Goal: Transaction & Acquisition: Book appointment/travel/reservation

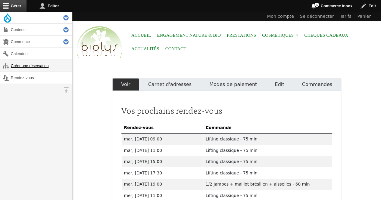
click at [46, 61] on link "Créer une réservation" at bounding box center [36, 66] width 72 height 12
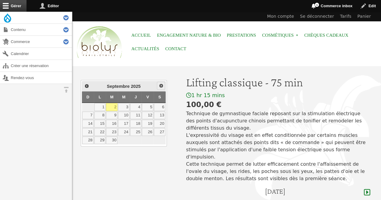
click at [162, 87] on span "Suivant" at bounding box center [161, 85] width 5 height 5
click at [124, 106] on link "1" at bounding box center [123, 107] width 11 height 8
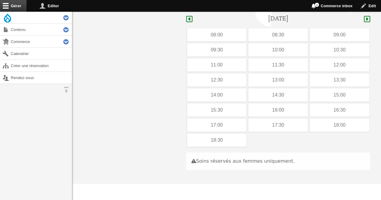
scroll to position [180, 0]
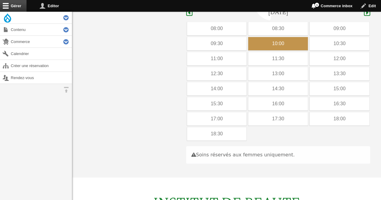
click at [262, 40] on div "10:00" at bounding box center [278, 43] width 60 height 13
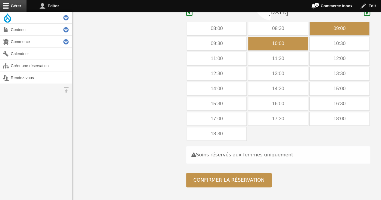
click at [330, 25] on div "09:00" at bounding box center [339, 28] width 60 height 13
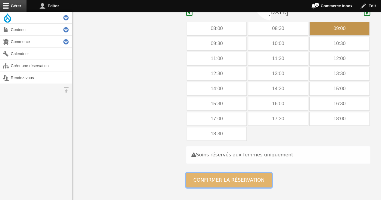
click at [213, 173] on button "Confirmer la réservation" at bounding box center [229, 180] width 86 height 14
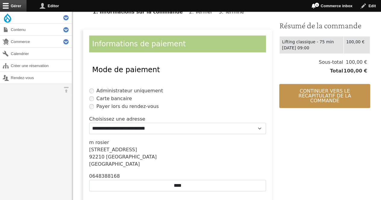
scroll to position [128, 0]
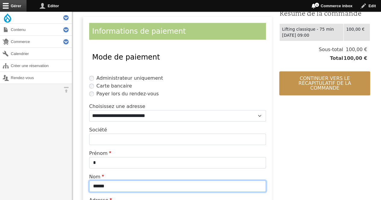
click at [140, 182] on input "******" at bounding box center [177, 186] width 177 height 11
type input "*"
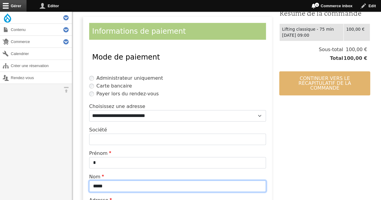
type input "*****"
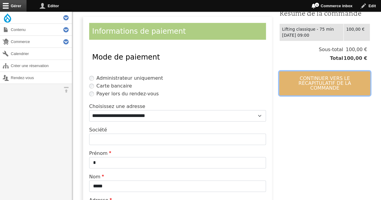
click at [313, 79] on button "Continuer vers le récapitulatif de la commande" at bounding box center [324, 83] width 91 height 24
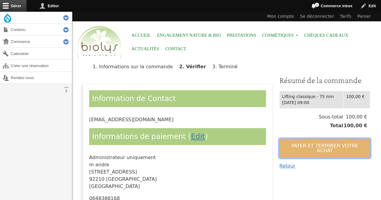
click at [302, 142] on button "Payer et terminer votre achat" at bounding box center [324, 148] width 91 height 19
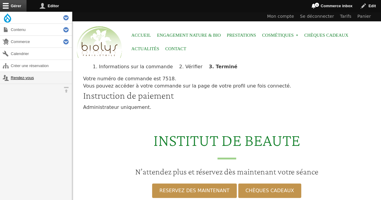
click at [17, 74] on link "Rendez-vous" at bounding box center [36, 78] width 72 height 12
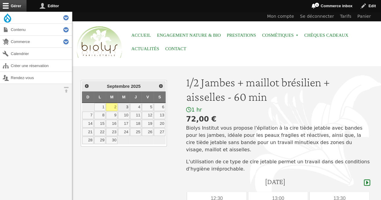
click at [124, 106] on link "3" at bounding box center [123, 107] width 11 height 8
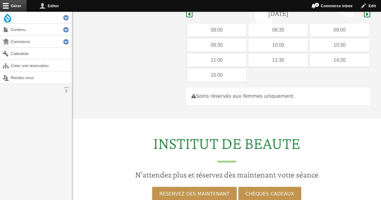
scroll to position [170, 0]
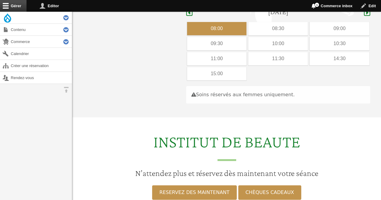
click at [208, 22] on div "08:00" at bounding box center [217, 28] width 60 height 13
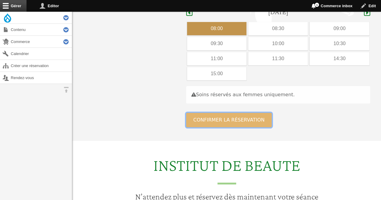
click at [198, 113] on button "Confirmer la réservation" at bounding box center [229, 120] width 86 height 14
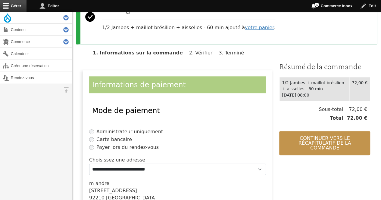
scroll to position [103, 0]
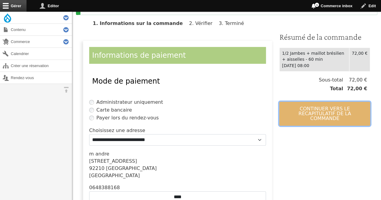
click at [346, 116] on button "Continuer vers le récapitulatif de la commande" at bounding box center [324, 114] width 91 height 24
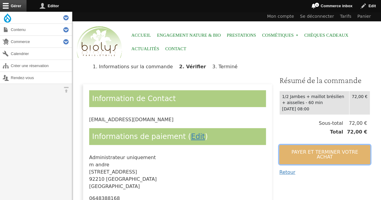
click at [334, 149] on button "Payer et terminer votre achat" at bounding box center [324, 154] width 91 height 19
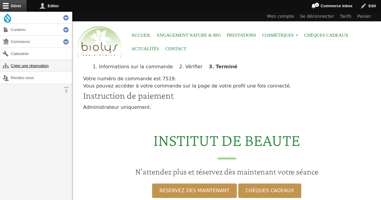
click at [54, 69] on link "Créer une réservation" at bounding box center [36, 66] width 72 height 12
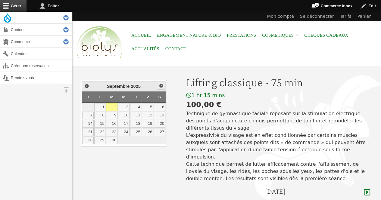
click at [162, 83] on span "Suivant" at bounding box center [161, 85] width 5 height 5
click at [83, 88] on link "Précédent" at bounding box center [86, 86] width 8 height 8
click at [144, 107] on link "5" at bounding box center [147, 107] width 11 height 8
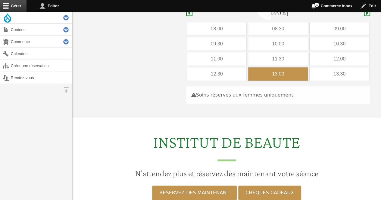
scroll to position [180, 0]
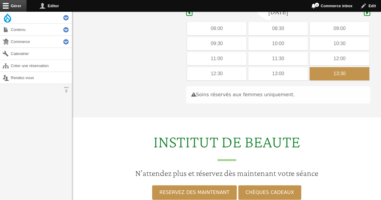
click at [326, 67] on div "13:30" at bounding box center [339, 73] width 60 height 13
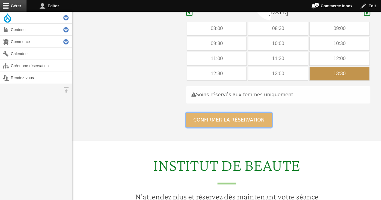
click at [242, 113] on button "Confirmer la réservation" at bounding box center [229, 120] width 86 height 14
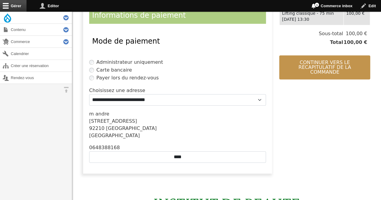
scroll to position [145, 0]
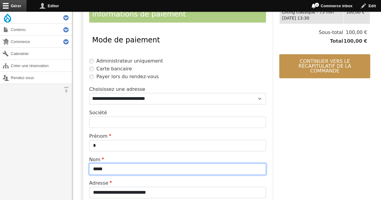
click at [165, 165] on input "*****" at bounding box center [177, 168] width 177 height 11
type input "*"
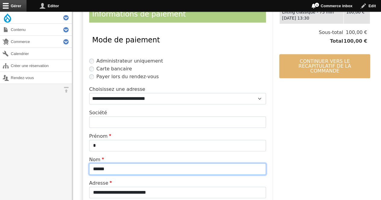
type input "******"
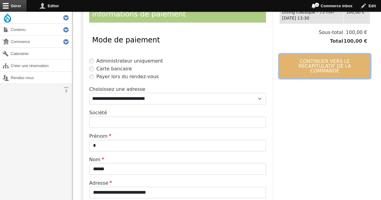
click at [334, 54] on button "Continuer vers le récapitulatif de la commande" at bounding box center [324, 66] width 91 height 24
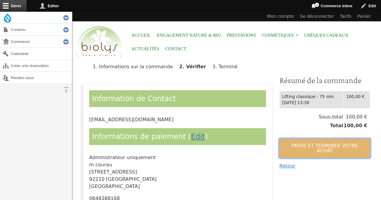
click at [308, 144] on button "Payer et terminer votre achat" at bounding box center [324, 148] width 91 height 19
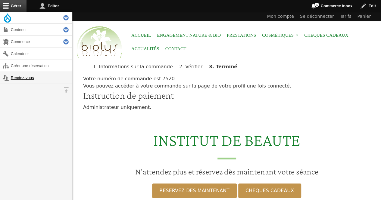
click at [14, 76] on link "Rendez-vous" at bounding box center [36, 78] width 72 height 12
